Goal: Use online tool/utility

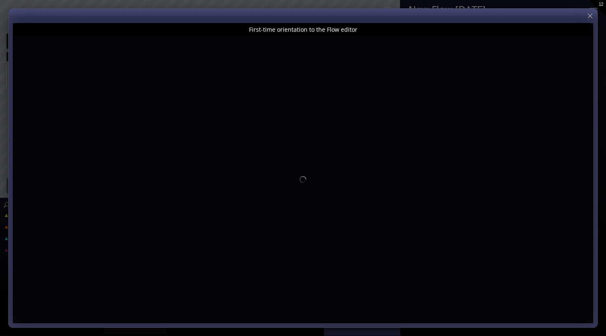
click at [589, 10] on div at bounding box center [303, 168] width 588 height 319
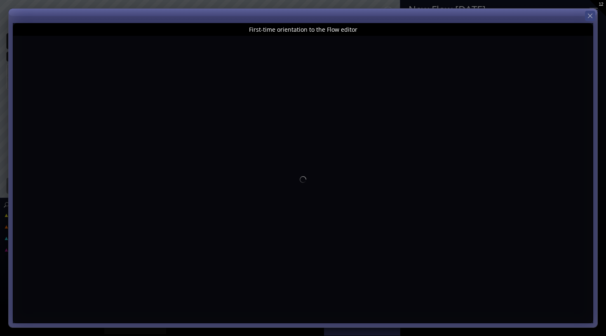
click at [590, 20] on div at bounding box center [590, 16] width 10 height 10
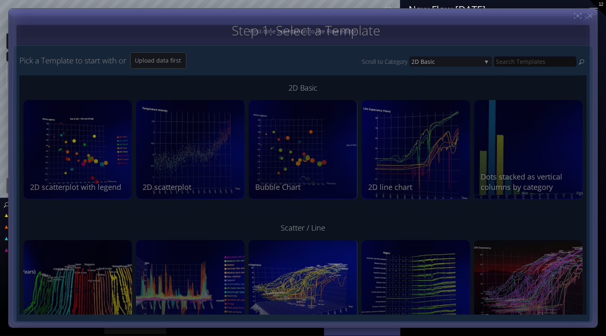
type input "Magic help"
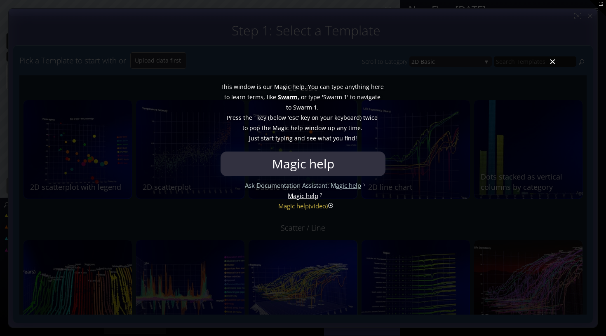
click at [552, 65] on div at bounding box center [303, 168] width 606 height 336
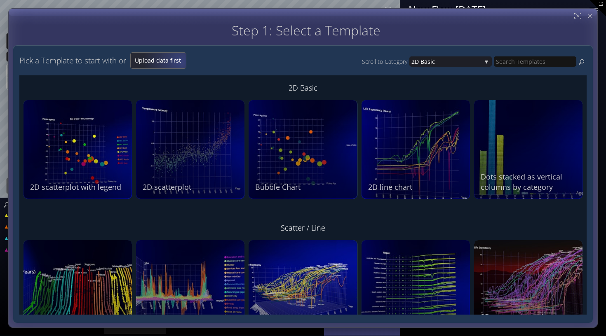
click at [183, 61] on span "Upload data first" at bounding box center [158, 60] width 55 height 8
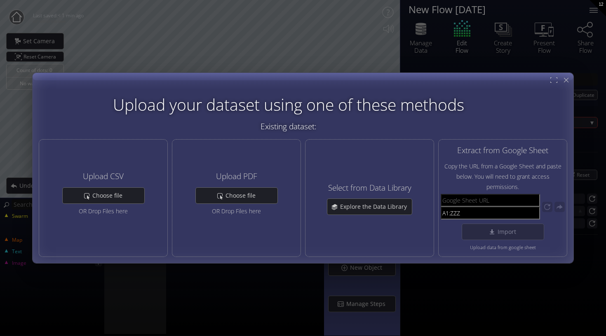
click at [182, 61] on div "Upload your dataset using one of these methods Existing dataset: Help Upload CS…" at bounding box center [303, 168] width 606 height 336
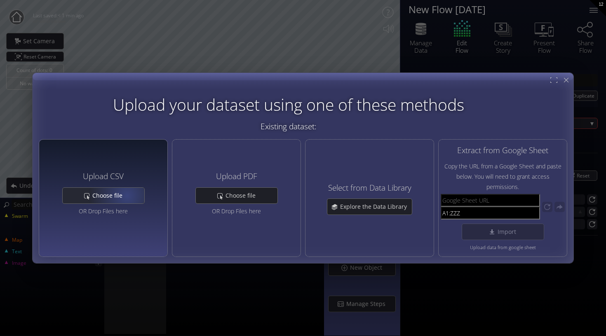
click at [127, 194] on span "Choose file" at bounding box center [109, 196] width 35 height 8
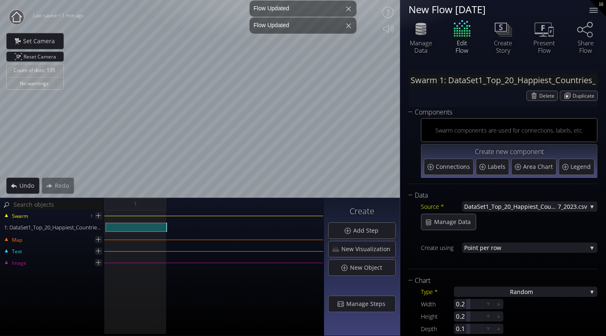
drag, startPoint x: 281, startPoint y: 255, endPoint x: 227, endPoint y: 255, distance: 54.4
click at [227, 255] on div "Text" at bounding box center [162, 256] width 322 height 6
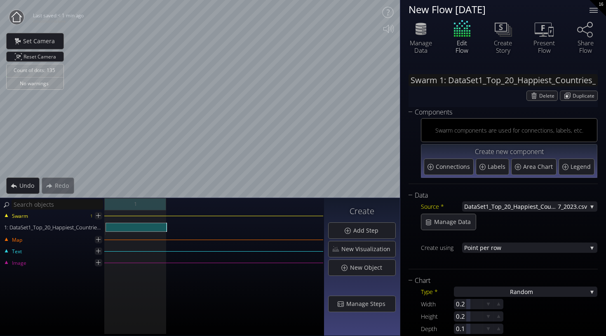
click at [203, 291] on div "Count of dots: 135 No warnings Close Calibrate to floor or table Close Tap anyw…" at bounding box center [303, 168] width 606 height 336
click at [294, 0] on html "Loading may take a while. Please wait Give us a bit more time. Maybe this Flow …" at bounding box center [303, 168] width 606 height 336
click at [289, 272] on div "Count of dots: 135 No warnings Close Calibrate to floor or table Close Tap anyw…" at bounding box center [303, 168] width 606 height 336
click at [188, 236] on div "Count of dots: 135 No warnings Close Calibrate to floor or table Close Tap anyw…" at bounding box center [303, 168] width 606 height 336
click at [502, 290] on div "Ra ndom" at bounding box center [525, 292] width 143 height 10
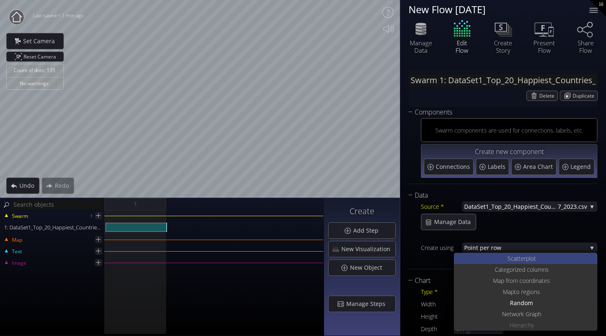
click at [515, 255] on span "catterplot" at bounding box center [522, 258] width 25 height 11
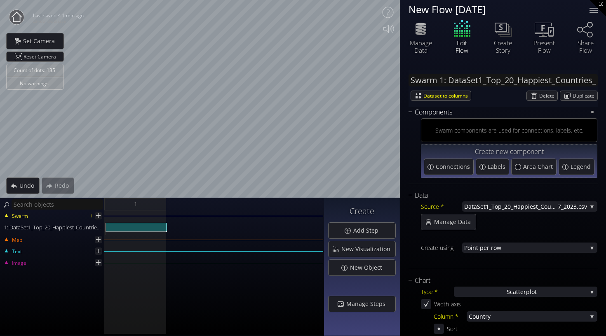
click at [332, 316] on div "Count of dots: 135 No warnings Close Calibrate to floor or table Close Tap anyw…" at bounding box center [303, 168] width 606 height 336
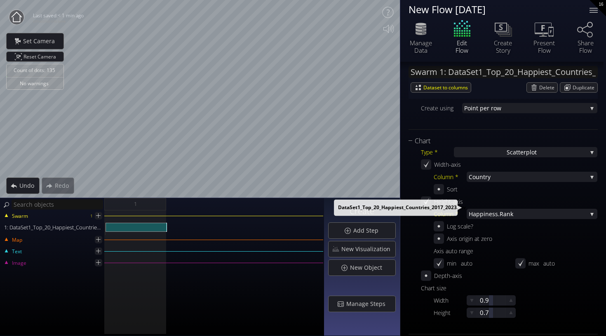
scroll to position [141, 0]
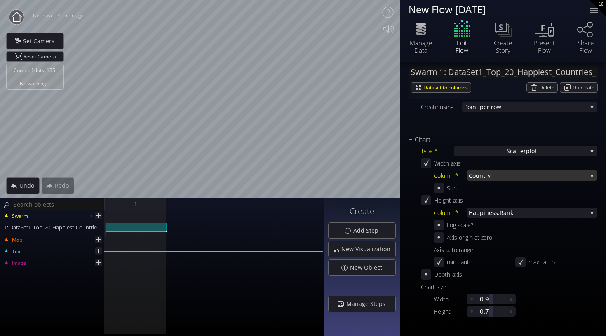
click at [487, 178] on span "try" at bounding box center [535, 176] width 104 height 10
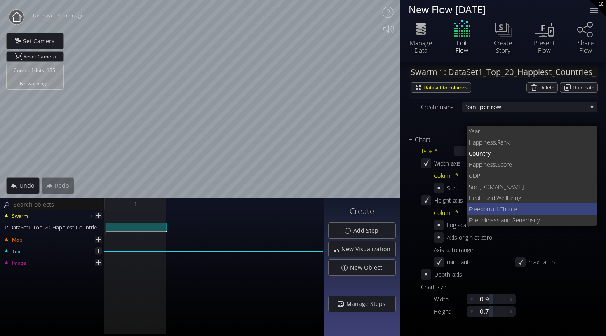
click at [499, 209] on span ".of.Choice" at bounding box center [541, 209] width 99 height 11
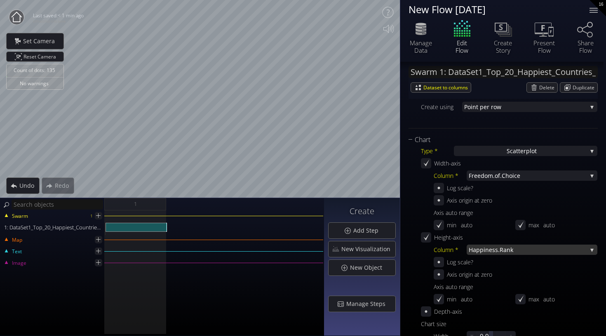
click at [485, 248] on span "iness.Rank" at bounding box center [534, 250] width 103 height 10
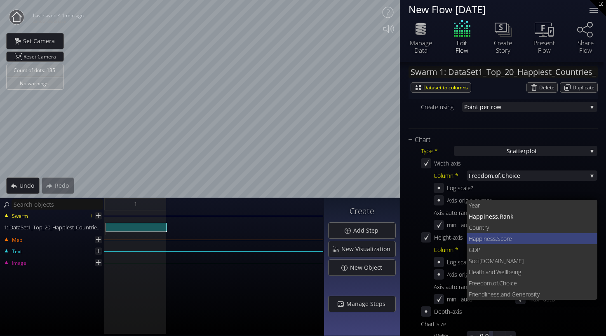
click at [498, 241] on span "ness.Score" at bounding box center [537, 238] width 108 height 11
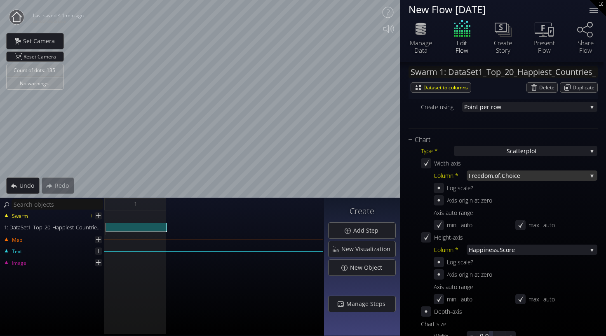
click at [538, 176] on span ".of.Choice" at bounding box center [540, 176] width 94 height 10
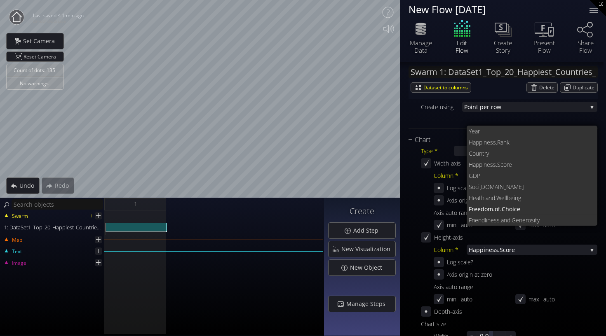
scroll to position [0, 0]
click at [498, 154] on span "try" at bounding box center [536, 153] width 109 height 11
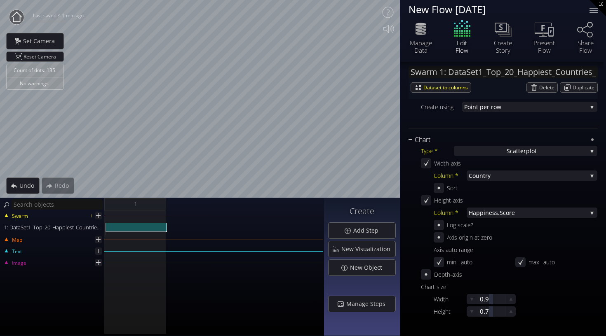
click at [96, 218] on div "Count of dots: 135 No warnings Close Calibrate to floor or table Close Tap anyw…" at bounding box center [303, 168] width 606 height 336
click at [504, 174] on span "try" at bounding box center [535, 176] width 104 height 10
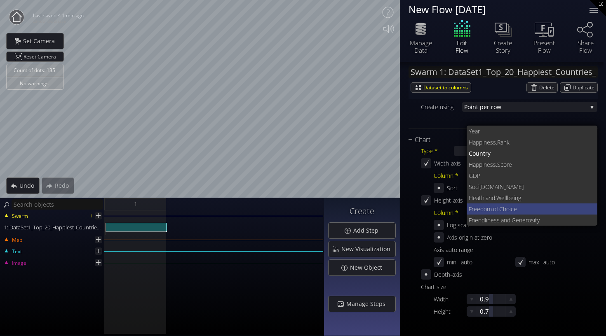
click at [501, 211] on span ".of.Choice" at bounding box center [541, 209] width 99 height 11
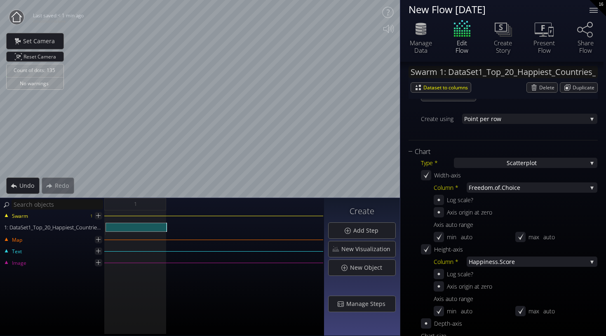
scroll to position [128, 0]
click at [421, 151] on div "Chart" at bounding box center [497, 152] width 179 height 10
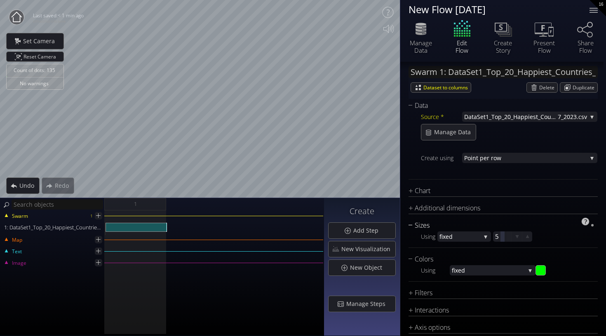
scroll to position [91, 0]
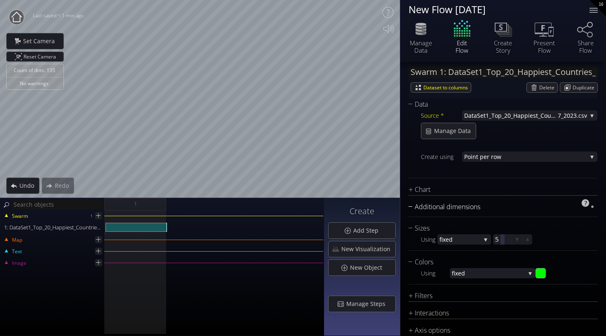
click at [412, 203] on div "Additional dimensions" at bounding box center [497, 207] width 179 height 10
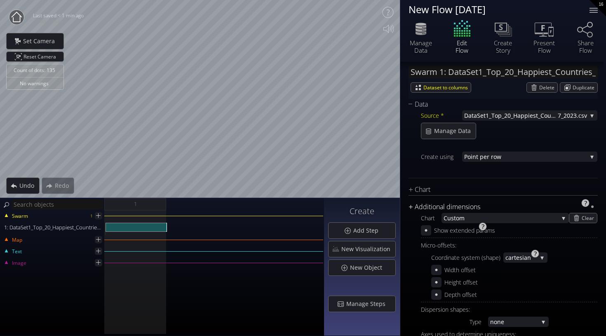
click at [412, 208] on div "Additional dimensions" at bounding box center [497, 207] width 179 height 10
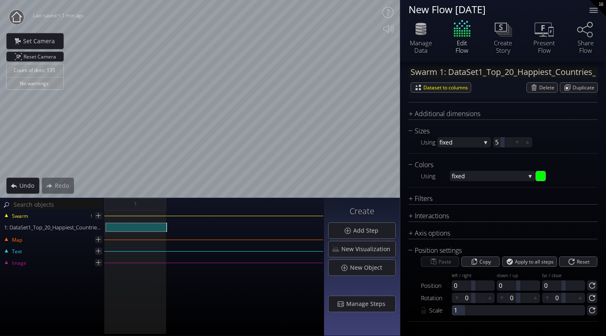
scroll to position [184, 0]
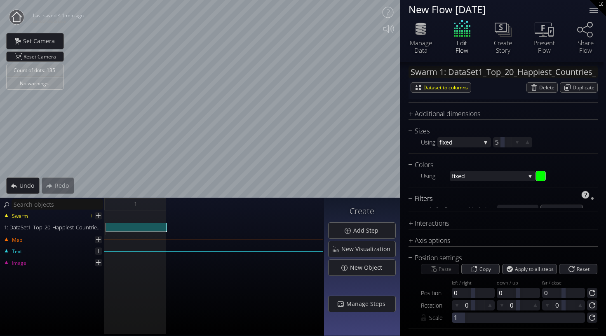
click at [410, 202] on div "Filters" at bounding box center [497, 199] width 179 height 10
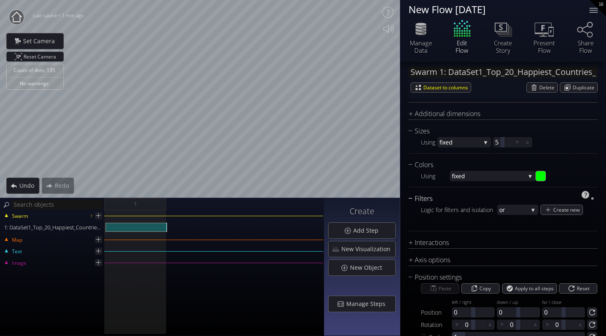
click at [410, 202] on div "Filters" at bounding box center [497, 199] width 179 height 10
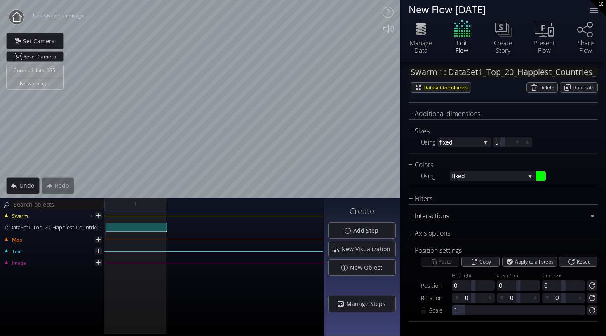
click at [411, 220] on div "Interactions" at bounding box center [497, 216] width 179 height 10
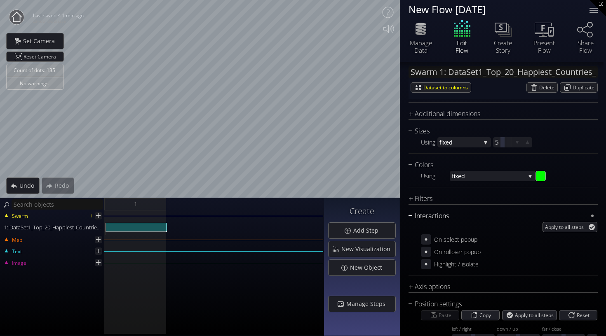
click at [411, 220] on div "Interactions" at bounding box center [497, 216] width 179 height 10
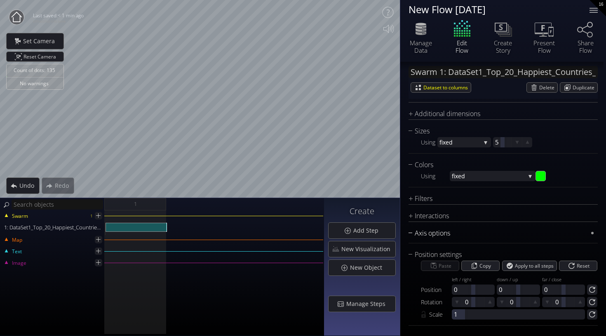
click at [410, 233] on div "Axis options" at bounding box center [497, 233] width 179 height 10
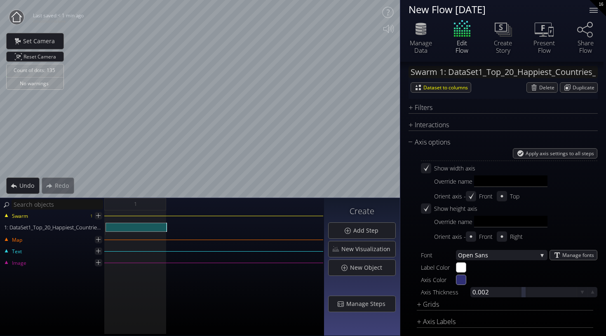
scroll to position [271, 0]
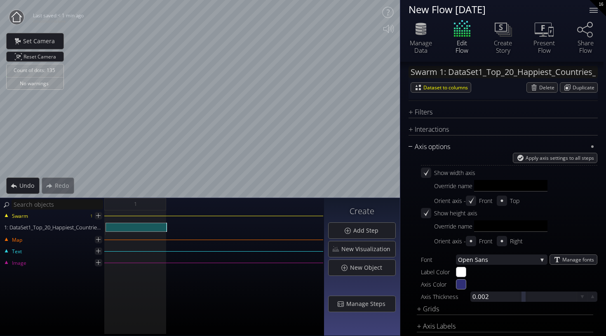
click at [412, 150] on div "Axis options" at bounding box center [497, 147] width 179 height 10
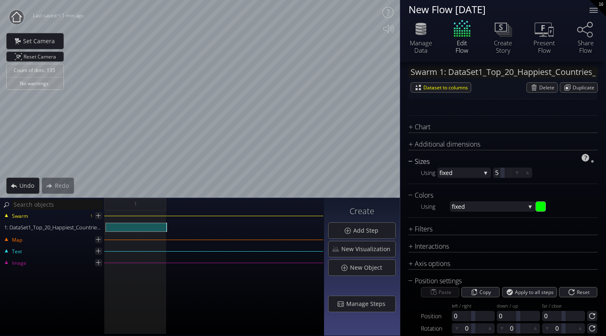
scroll to position [153, 0]
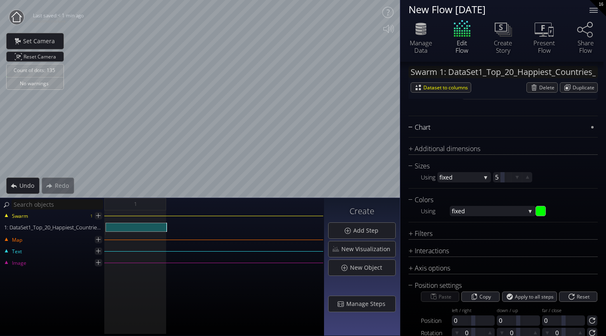
click at [412, 126] on div "Chart" at bounding box center [497, 127] width 179 height 10
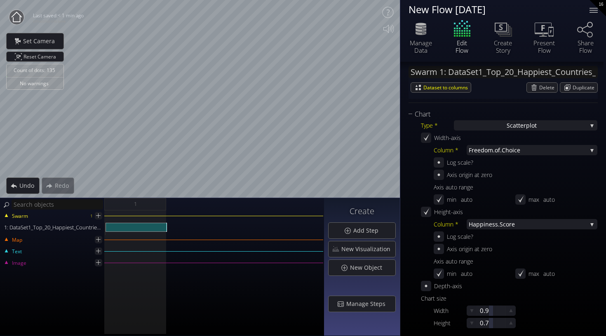
scroll to position [164, 0]
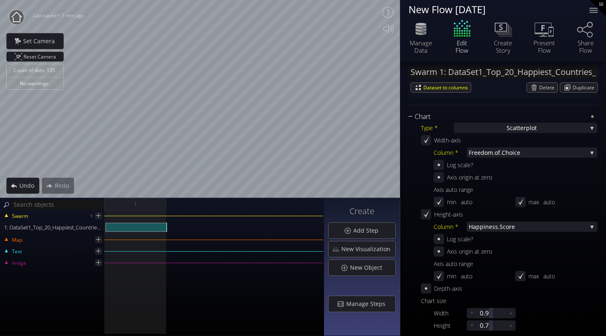
click at [413, 115] on div "Chart" at bounding box center [497, 117] width 179 height 10
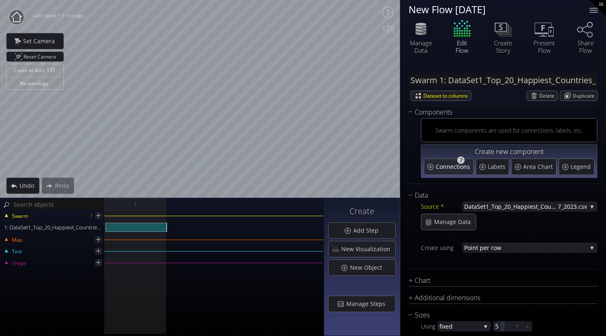
scroll to position [0, 0]
click at [437, 167] on span "Connections" at bounding box center [453, 167] width 36 height 8
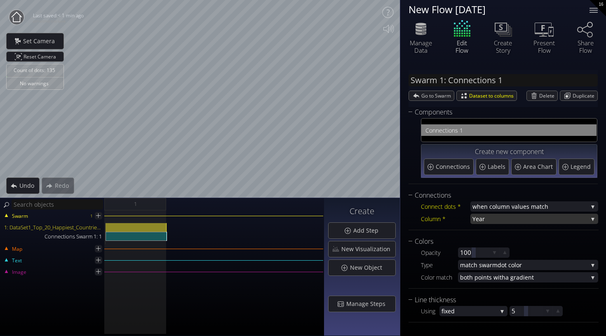
click at [510, 218] on span "Year" at bounding box center [529, 219] width 115 height 10
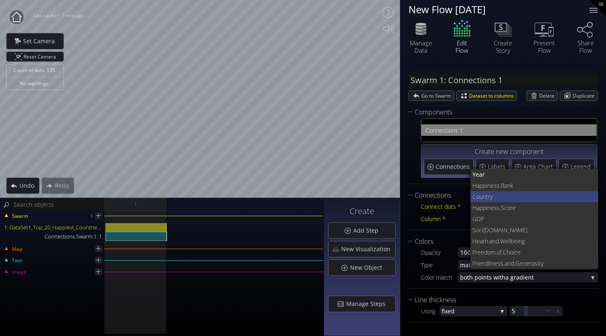
click at [501, 197] on span "try" at bounding box center [539, 196] width 106 height 11
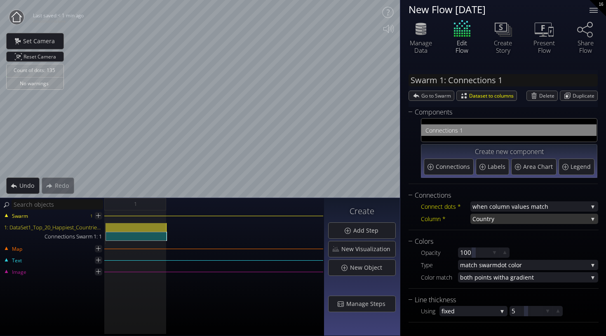
click at [506, 218] on span "try" at bounding box center [537, 219] width 101 height 10
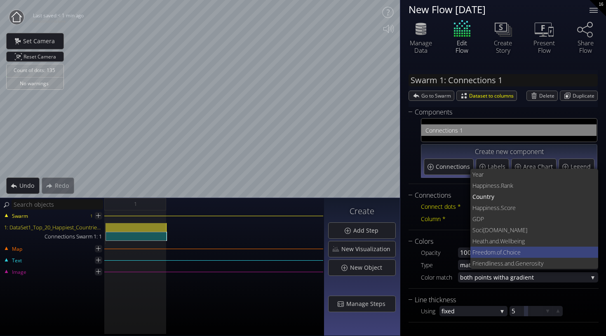
click at [503, 257] on span ".of.Choice" at bounding box center [543, 252] width 96 height 11
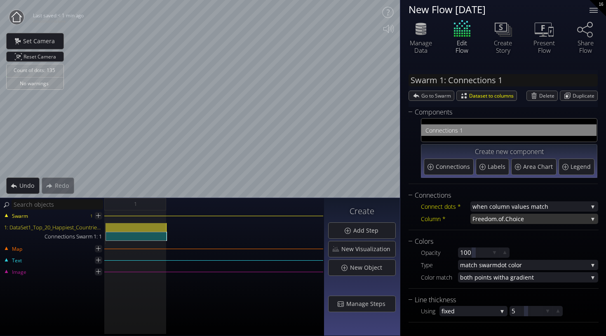
click at [502, 224] on span ".of.Choice" at bounding box center [541, 219] width 91 height 10
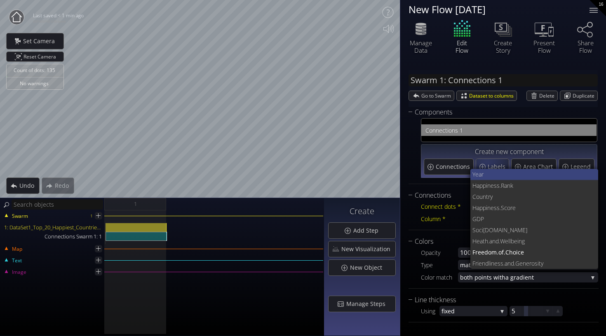
click at [485, 173] on span "Year" at bounding box center [531, 174] width 119 height 11
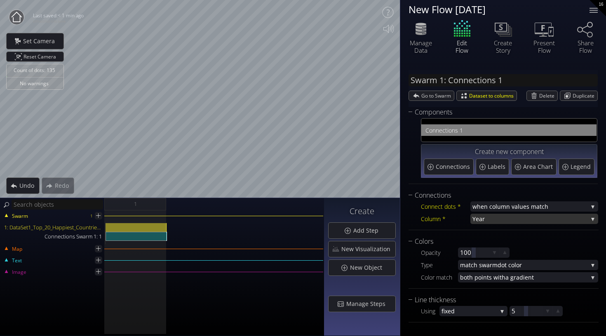
click at [480, 222] on span "Year" at bounding box center [529, 219] width 115 height 10
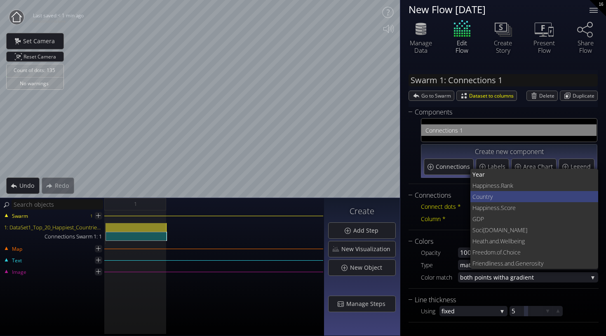
click at [508, 194] on span "try" at bounding box center [539, 196] width 106 height 11
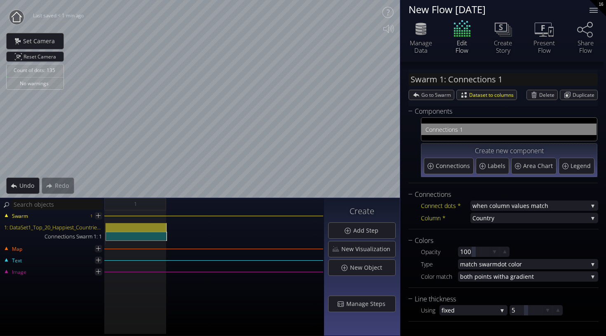
click at [438, 129] on span "nections 1" at bounding box center [513, 129] width 157 height 10
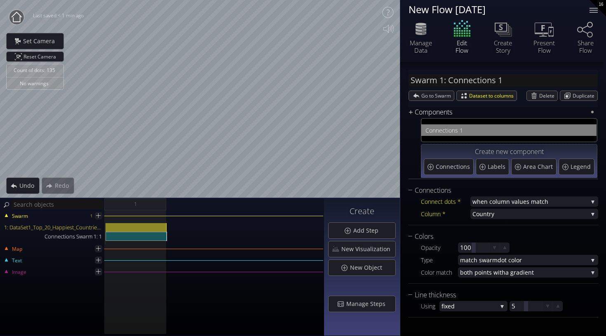
click at [411, 112] on div "Components" at bounding box center [497, 112] width 179 height 10
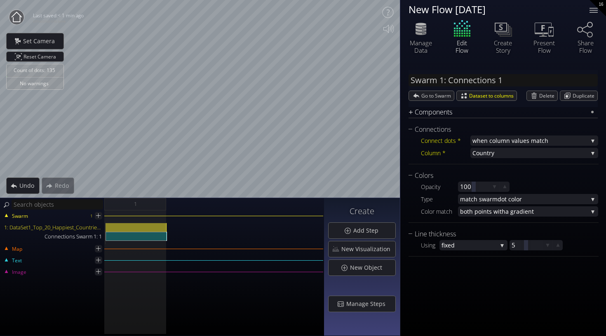
click at [412, 113] on div "Components" at bounding box center [497, 112] width 179 height 10
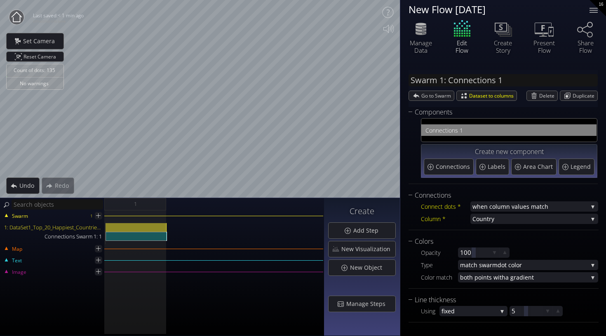
click at [408, 112] on div "Swarm 1: Connections 1 Go to Swarm Dataset to columns [GEOGRAPHIC_DATA] Duplica…" at bounding box center [503, 199] width 206 height 275
click at [412, 110] on div "Components" at bounding box center [497, 112] width 179 height 10
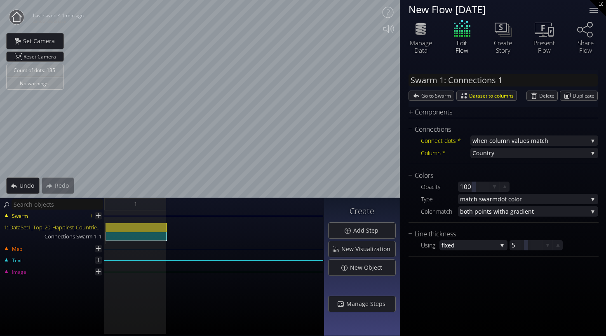
click at [485, 90] on div "Swarm 1: Connections 1 Go to Swarm Dataset to columns [GEOGRAPHIC_DATA] Duplica…" at bounding box center [502, 88] width 189 height 37
click at [485, 97] on span "Dataset to columns" at bounding box center [492, 95] width 47 height 9
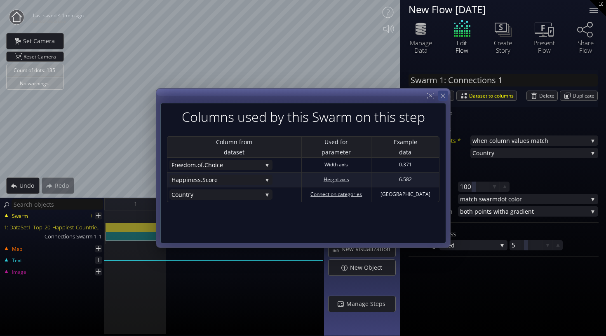
click at [443, 95] on icon at bounding box center [443, 96] width 8 height 8
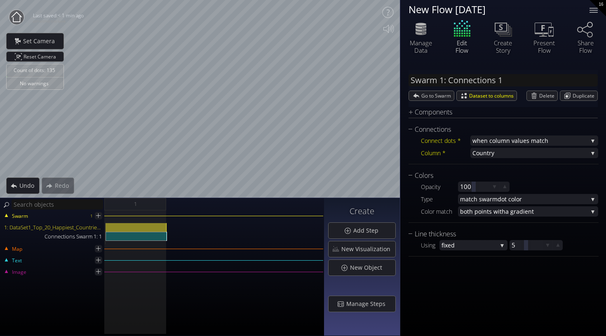
click at [454, 38] on div "Edit Flow" at bounding box center [461, 36] width 41 height 35
click at [459, 40] on div "Edit Flow" at bounding box center [461, 36] width 41 height 35
click at [438, 98] on span "Go to Swarm" at bounding box center [437, 95] width 33 height 9
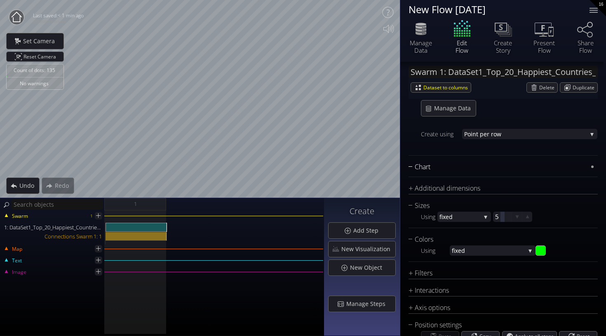
click at [412, 167] on div "Chart" at bounding box center [497, 167] width 179 height 10
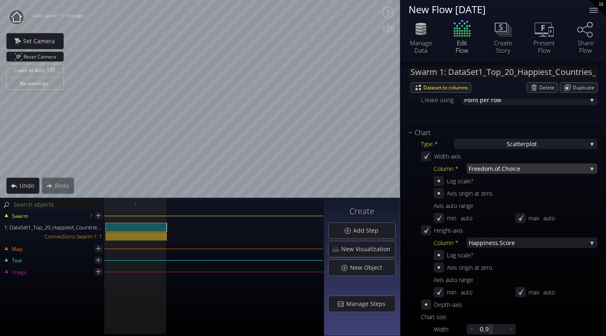
click at [523, 167] on span ".of.Choice" at bounding box center [540, 169] width 94 height 10
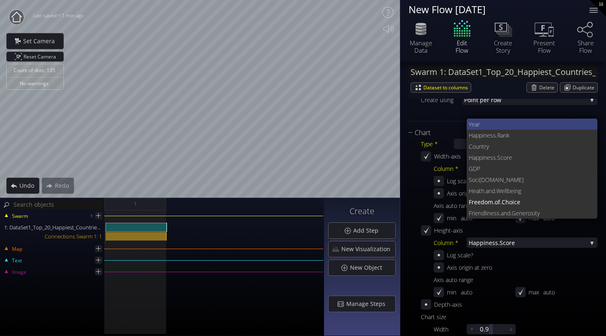
click at [496, 125] on span "Year" at bounding box center [529, 124] width 122 height 11
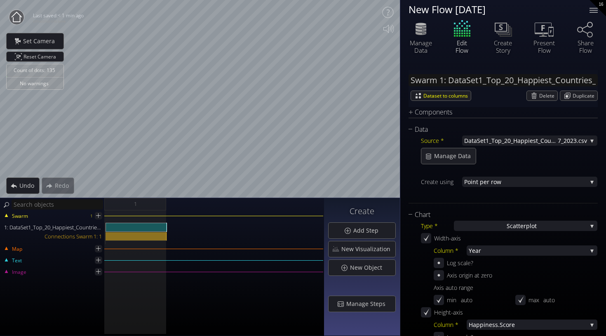
scroll to position [0, 0]
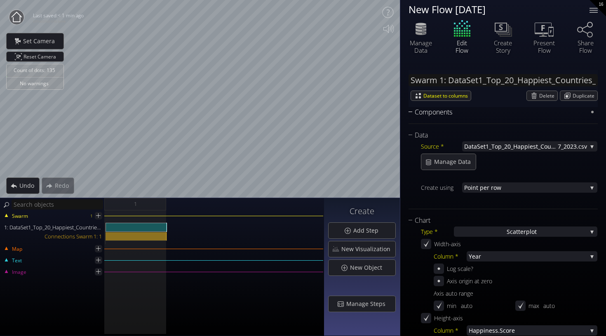
click at [419, 112] on div "Components" at bounding box center [497, 112] width 179 height 10
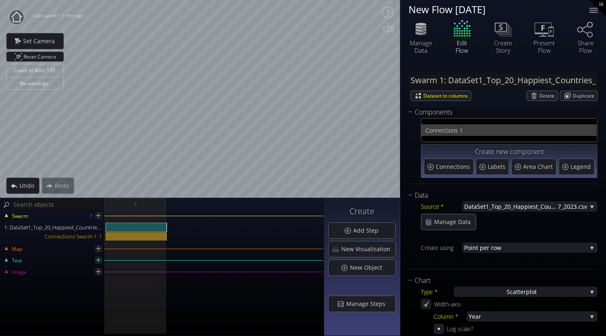
click at [461, 133] on span "nections 1" at bounding box center [513, 130] width 157 height 10
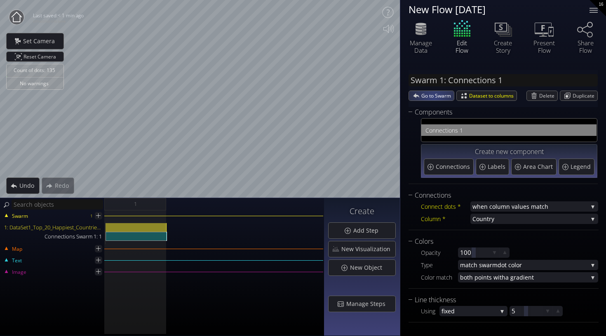
click at [432, 95] on span "Go to Swarm" at bounding box center [437, 95] width 33 height 9
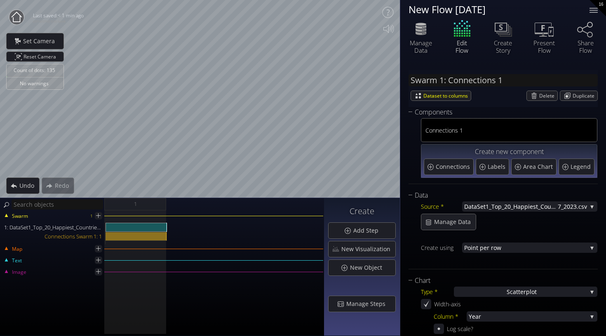
type input "Swarm 1: DataSet1_Top_20_Happiest_Countries_2017_2023.csv"
